Goal: Task Accomplishment & Management: Manage account settings

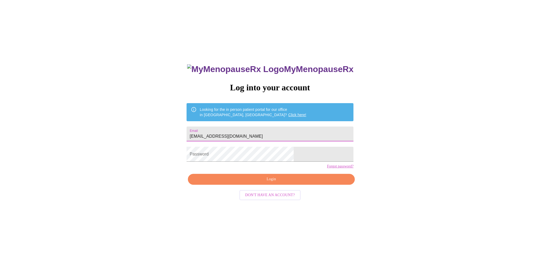
type input "[EMAIL_ADDRESS][DOMAIN_NAME]"
click at [265, 182] on span "Login" at bounding box center [271, 179] width 155 height 7
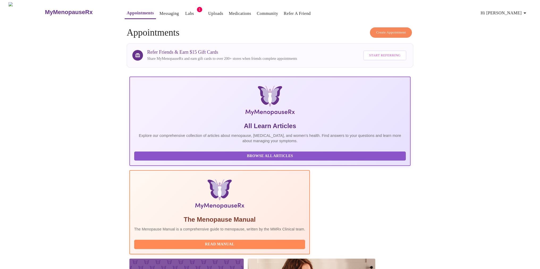
click at [185, 11] on link "Labs" at bounding box center [189, 13] width 9 height 7
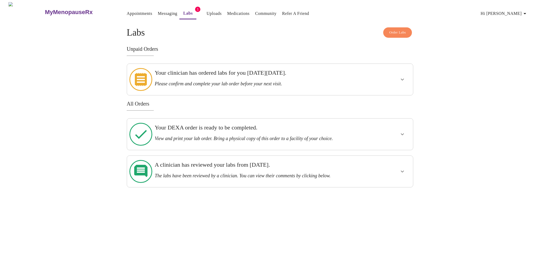
click at [402, 78] on icon "show more" at bounding box center [402, 79] width 6 height 6
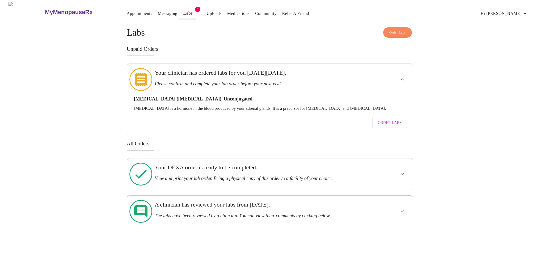
click at [385, 120] on span "Order Labs" at bounding box center [390, 123] width 24 height 7
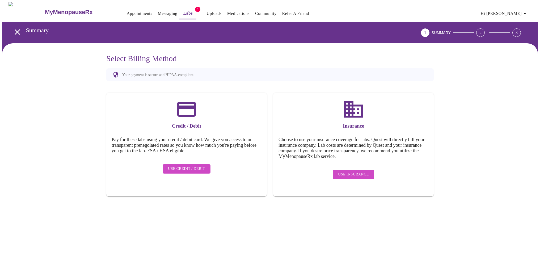
click at [348, 171] on span "Use Insurance" at bounding box center [353, 174] width 31 height 7
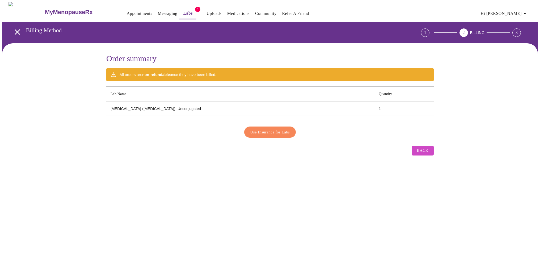
click at [264, 130] on span "Use Insurance for Labs" at bounding box center [270, 132] width 40 height 7
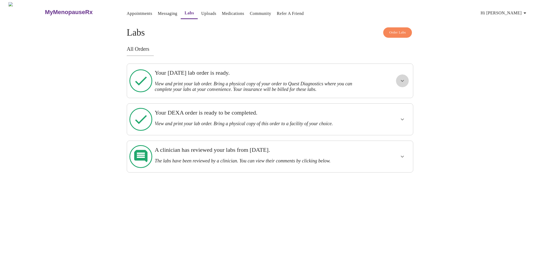
click at [402, 80] on icon "show more" at bounding box center [401, 81] width 3 height 2
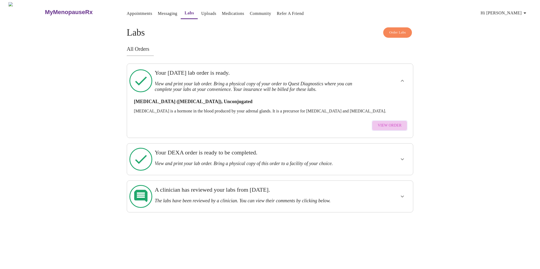
click at [392, 122] on span "View Order" at bounding box center [389, 125] width 24 height 7
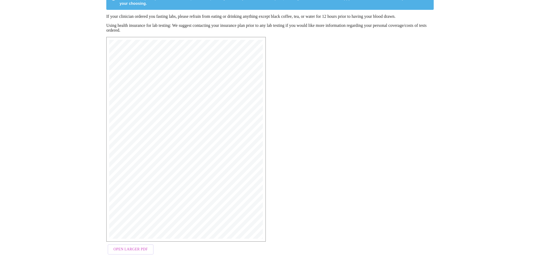
scroll to position [58, 0]
click at [142, 251] on span "Open Larger PDF" at bounding box center [130, 249] width 34 height 7
click at [132, 251] on span "Open Larger PDF" at bounding box center [130, 249] width 34 height 7
click at [129, 251] on span "Open Larger PDF" at bounding box center [130, 249] width 34 height 7
